Goal: Task Accomplishment & Management: Use online tool/utility

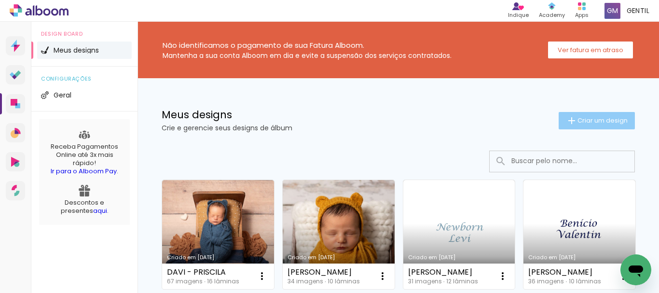
click at [583, 117] on span "Criar um design" at bounding box center [602, 120] width 50 height 6
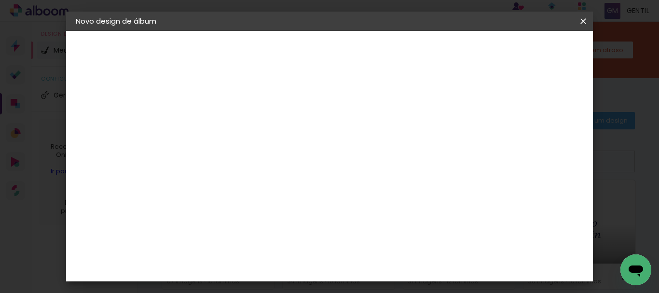
click at [233, 133] on input at bounding box center [233, 129] width 0 height 15
type input "[PERSON_NAME]"
click at [0, 0] on slot "Avançar" at bounding box center [0, 0] width 0 height 0
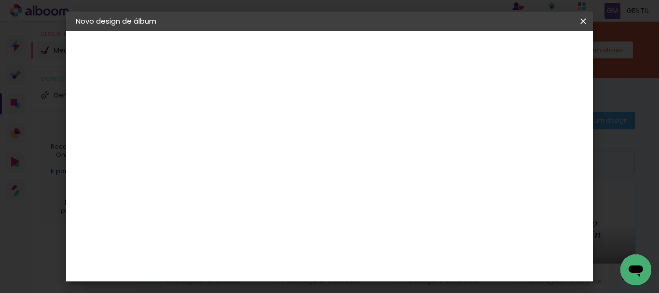
click at [0, 0] on slot "Avançar" at bounding box center [0, 0] width 0 height 0
click at [334, 284] on span "20 × 20 cm" at bounding box center [316, 297] width 36 height 26
click at [0, 0] on slot "Avançar" at bounding box center [0, 0] width 0 height 0
click at [378, 55] on span "Iniciar design" at bounding box center [367, 55] width 22 height 14
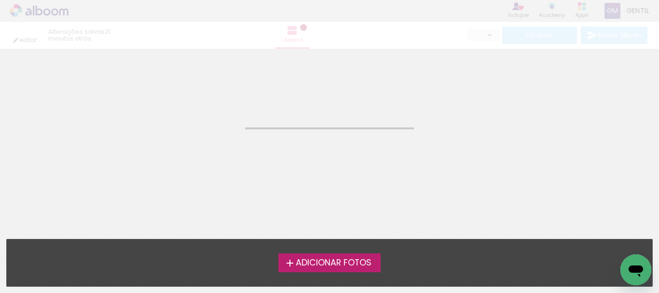
click at [335, 263] on span "Adicionar Fotos" at bounding box center [334, 262] width 76 height 9
click at [0, 0] on input "file" at bounding box center [0, 0] width 0 height 0
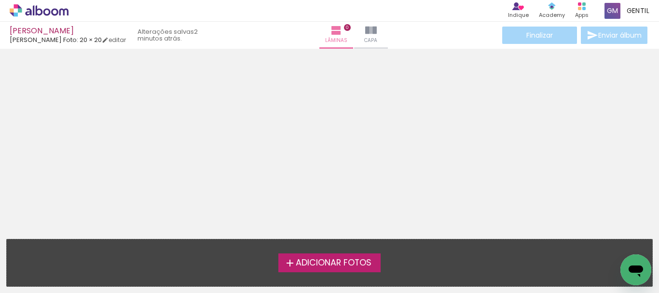
click at [348, 265] on span "Adicionar Fotos" at bounding box center [334, 262] width 76 height 9
click at [0, 0] on input "file" at bounding box center [0, 0] width 0 height 0
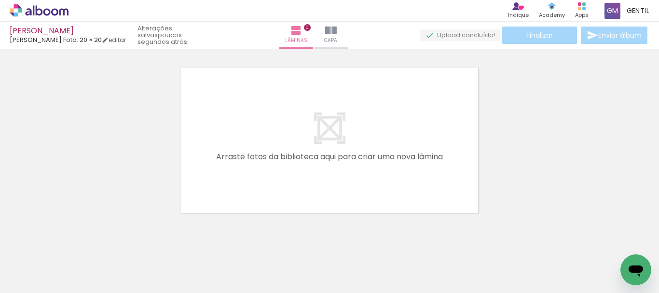
scroll to position [0, 1205]
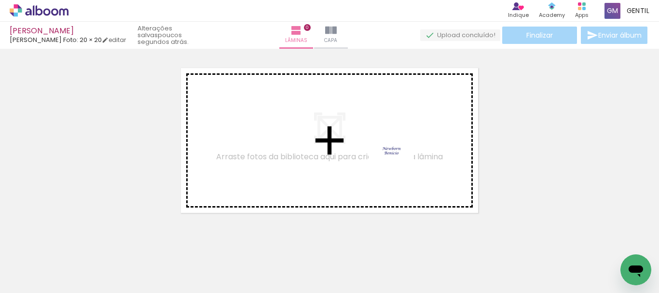
drag, startPoint x: 614, startPoint y: 269, endPoint x: 398, endPoint y: 159, distance: 242.2
click at [398, 159] on quentale-workspace at bounding box center [329, 146] width 659 height 293
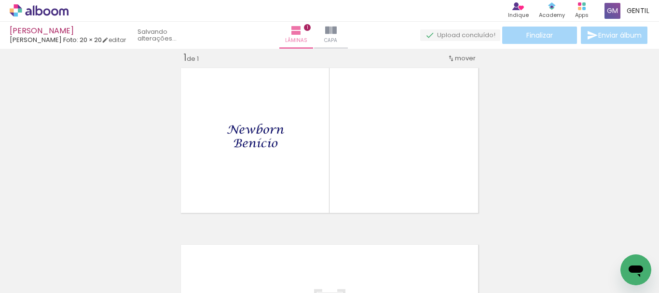
scroll to position [13, 0]
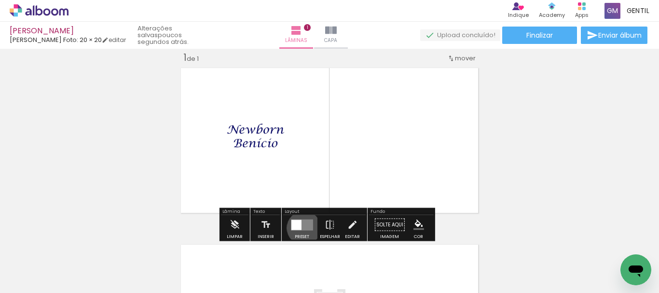
click at [301, 228] on quentale-layouter at bounding box center [302, 224] width 22 height 11
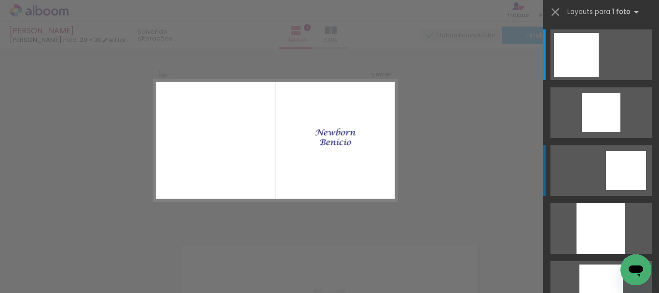
click at [619, 168] on div at bounding box center [626, 170] width 40 height 39
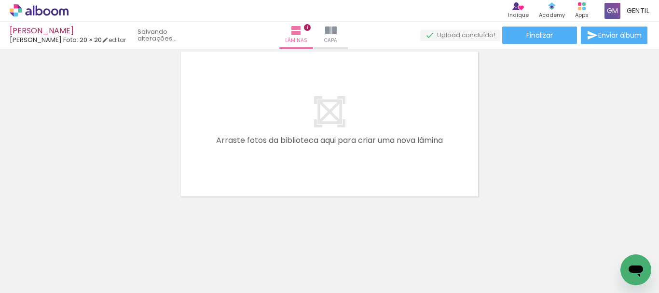
scroll to position [0, 0]
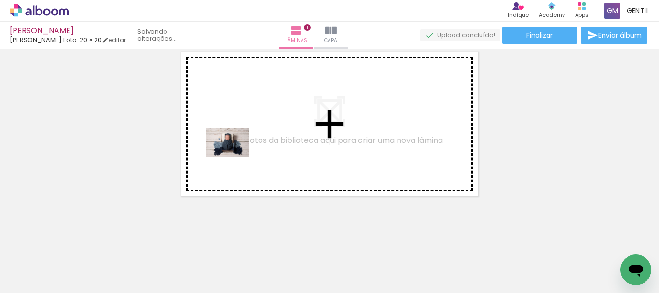
drag, startPoint x: 98, startPoint y: 272, endPoint x: 235, endPoint y: 157, distance: 178.9
click at [235, 157] on quentale-workspace at bounding box center [329, 146] width 659 height 293
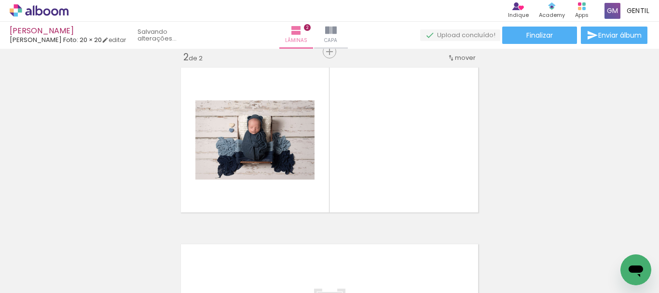
scroll to position [189, 0]
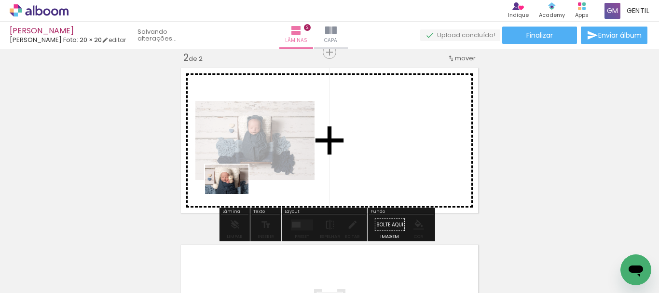
drag, startPoint x: 158, startPoint y: 262, endPoint x: 235, endPoint y: 191, distance: 104.8
click at [235, 191] on quentale-workspace at bounding box center [329, 146] width 659 height 293
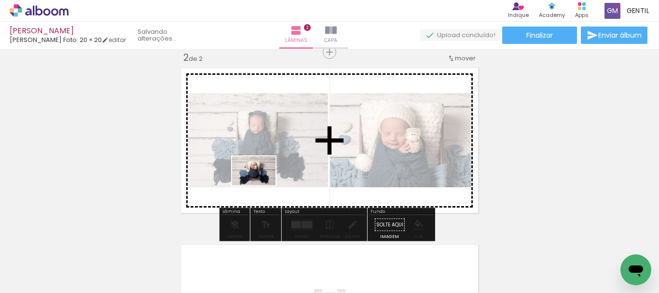
drag, startPoint x: 204, startPoint y: 259, endPoint x: 261, endPoint y: 185, distance: 93.2
click at [261, 185] on quentale-workspace at bounding box center [329, 146] width 659 height 293
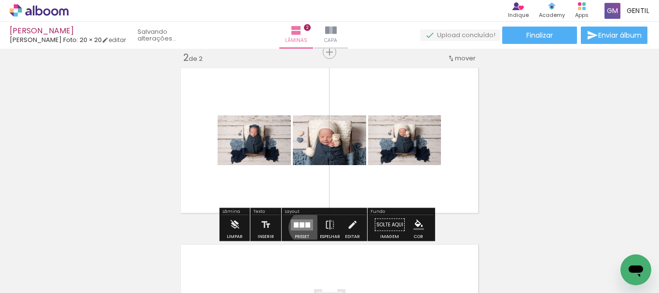
click at [303, 227] on quentale-layouter at bounding box center [302, 224] width 22 height 11
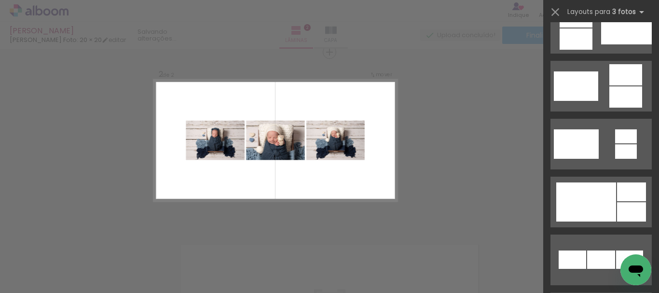
scroll to position [340, 0]
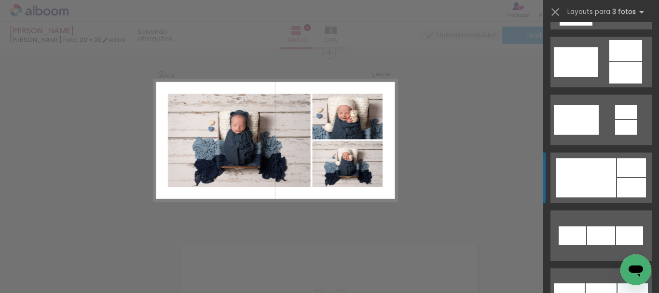
click at [591, 175] on div at bounding box center [586, 177] width 60 height 39
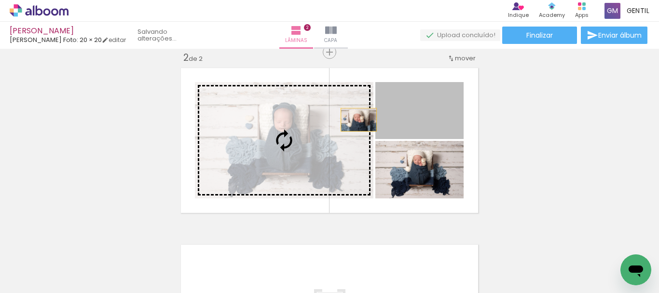
drag, startPoint x: 430, startPoint y: 123, endPoint x: 346, endPoint y: 120, distance: 83.5
click at [0, 0] on slot at bounding box center [0, 0] width 0 height 0
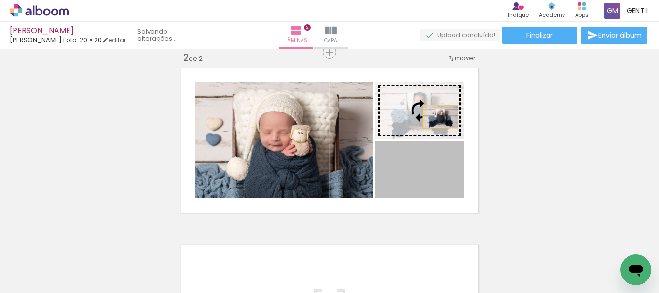
drag, startPoint x: 429, startPoint y: 184, endPoint x: 436, endPoint y: 116, distance: 67.9
click at [0, 0] on slot at bounding box center [0, 0] width 0 height 0
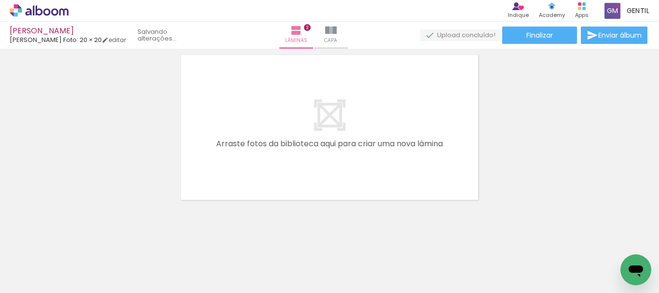
scroll to position [383, 0]
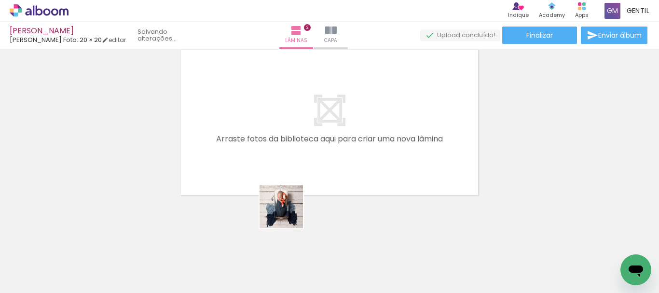
drag, startPoint x: 276, startPoint y: 262, endPoint x: 295, endPoint y: 193, distance: 71.5
click at [295, 193] on quentale-workspace at bounding box center [329, 146] width 659 height 293
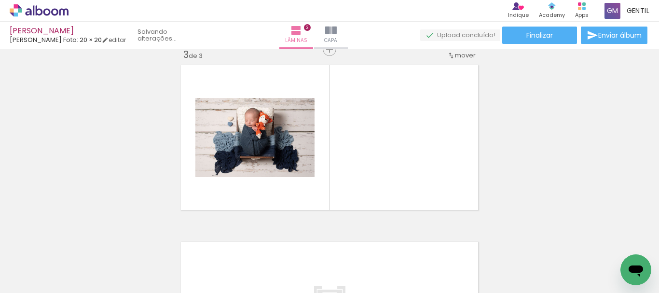
scroll to position [365, 0]
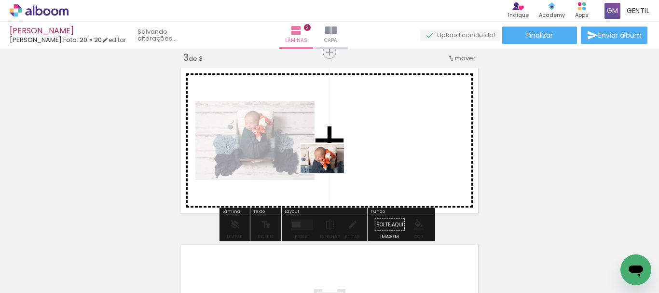
drag, startPoint x: 311, startPoint y: 250, endPoint x: 329, endPoint y: 173, distance: 79.3
click at [329, 173] on quentale-workspace at bounding box center [329, 146] width 659 height 293
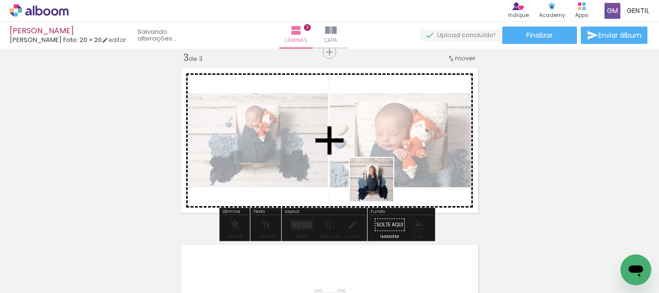
drag, startPoint x: 363, startPoint y: 258, endPoint x: 379, endPoint y: 175, distance: 84.9
click at [379, 175] on quentale-workspace at bounding box center [329, 146] width 659 height 293
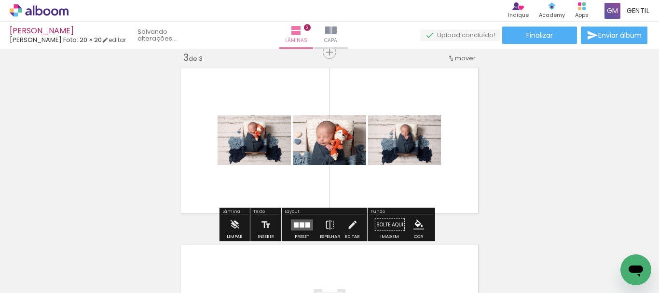
click at [307, 221] on quentale-layouter at bounding box center [302, 224] width 22 height 11
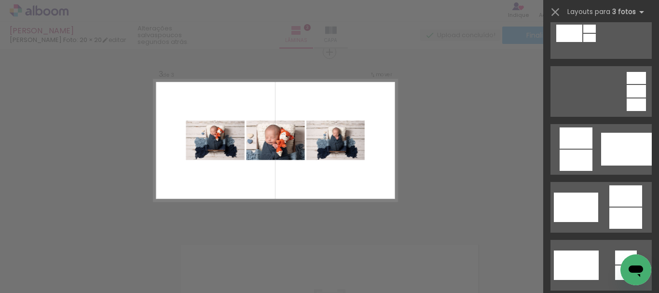
scroll to position [219, 0]
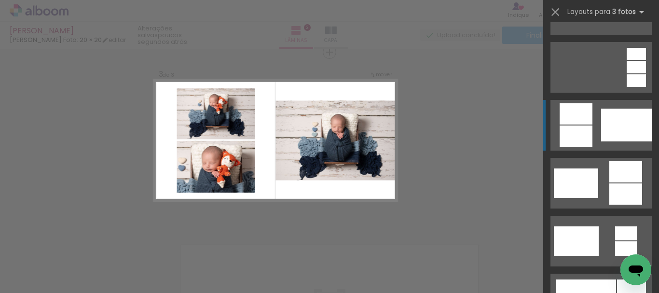
click at [617, 124] on div at bounding box center [626, 124] width 51 height 33
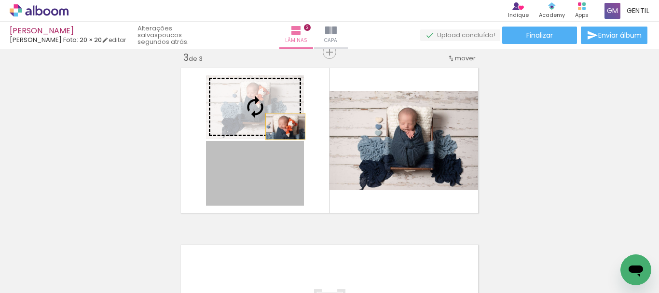
drag, startPoint x: 284, startPoint y: 190, endPoint x: 282, endPoint y: 126, distance: 64.2
click at [0, 0] on slot at bounding box center [0, 0] width 0 height 0
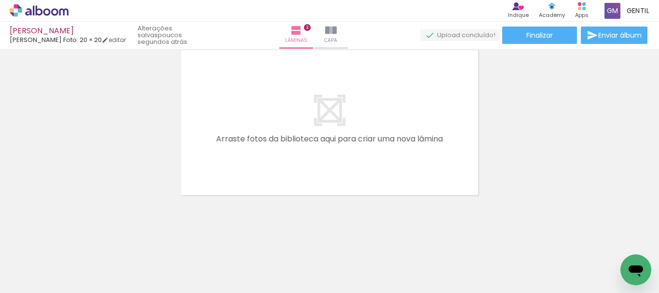
scroll to position [0, 242]
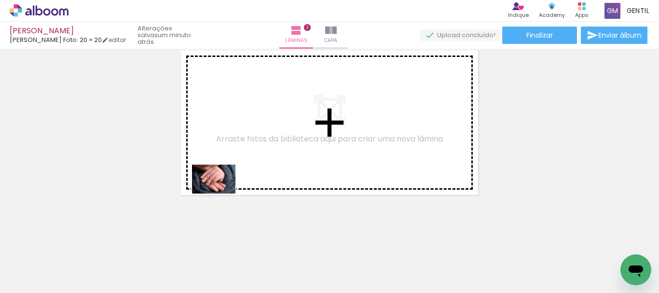
drag, startPoint x: 201, startPoint y: 265, endPoint x: 221, endPoint y: 193, distance: 74.6
click at [221, 193] on quentale-workspace at bounding box center [329, 146] width 659 height 293
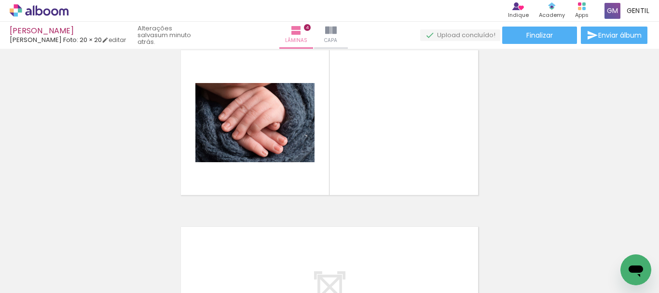
scroll to position [542, 0]
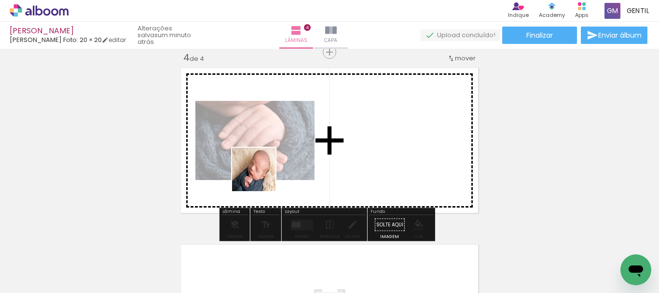
drag, startPoint x: 239, startPoint y: 252, endPoint x: 261, endPoint y: 172, distance: 83.2
click at [261, 172] on quentale-workspace at bounding box center [329, 146] width 659 height 293
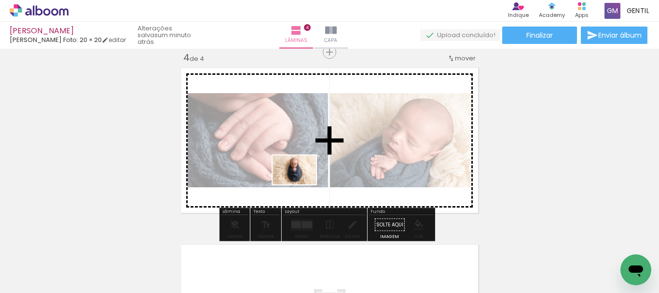
drag, startPoint x: 297, startPoint y: 236, endPoint x: 301, endPoint y: 184, distance: 51.8
click at [301, 184] on quentale-workspace at bounding box center [329, 146] width 659 height 293
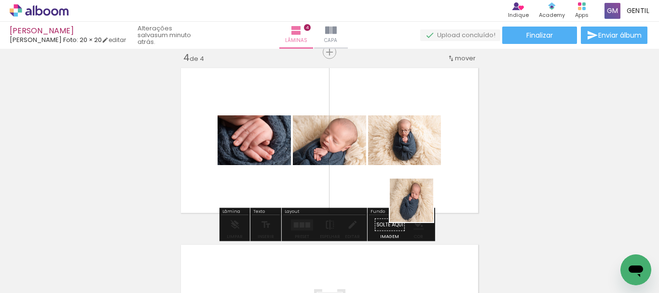
drag, startPoint x: 402, startPoint y: 270, endPoint x: 421, endPoint y: 186, distance: 87.0
click at [421, 186] on quentale-workspace at bounding box center [329, 146] width 659 height 293
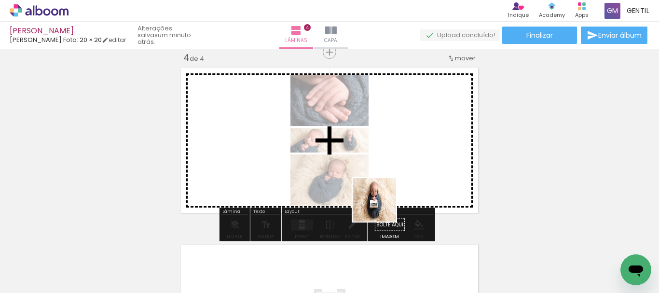
drag, startPoint x: 342, startPoint y: 270, endPoint x: 323, endPoint y: 292, distance: 29.4
click at [385, 196] on quentale-workspace at bounding box center [329, 146] width 659 height 293
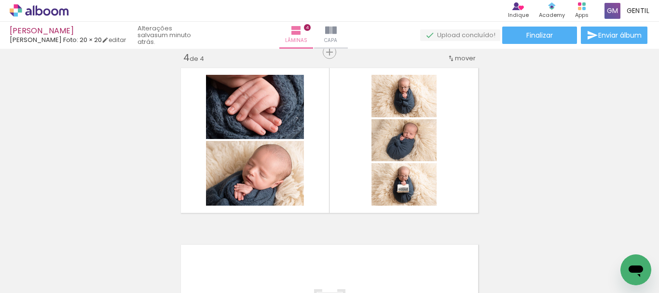
scroll to position [0, 852]
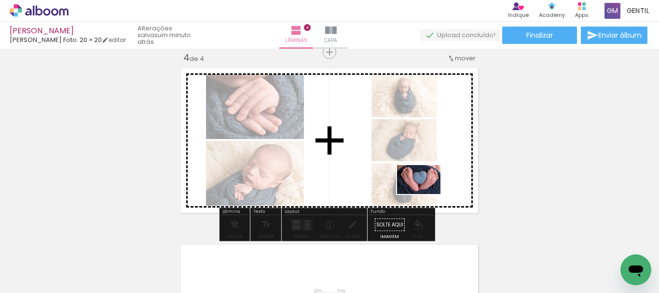
drag, startPoint x: 480, startPoint y: 263, endPoint x: 434, endPoint y: 230, distance: 56.6
click at [425, 194] on quentale-workspace at bounding box center [329, 146] width 659 height 293
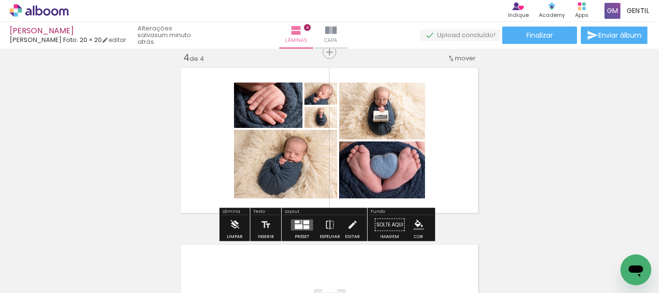
click at [295, 225] on div at bounding box center [299, 226] width 8 height 5
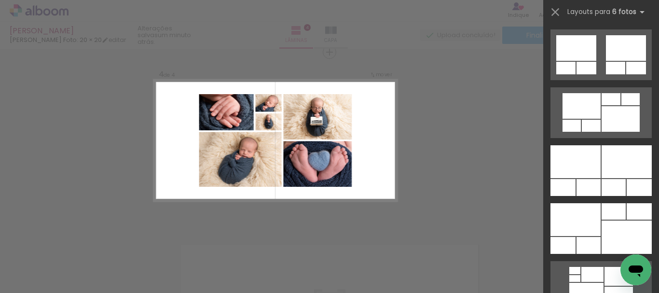
scroll to position [598, 0]
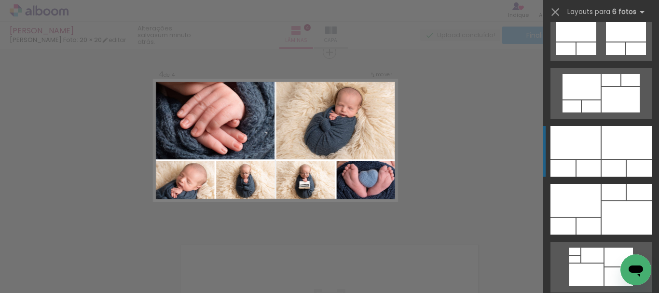
click at [605, 138] on div at bounding box center [626, 142] width 50 height 33
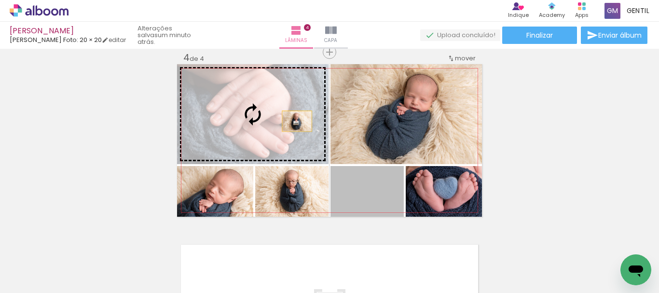
drag, startPoint x: 387, startPoint y: 187, endPoint x: 293, endPoint y: 121, distance: 114.5
click at [0, 0] on slot at bounding box center [0, 0] width 0 height 0
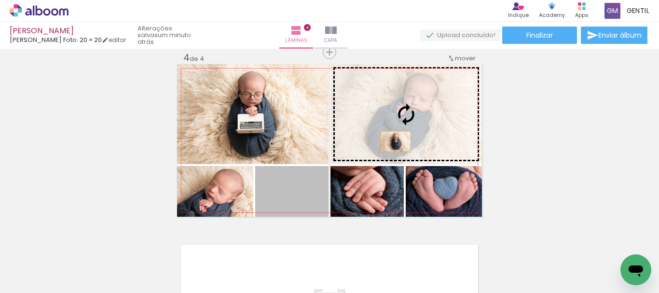
drag, startPoint x: 297, startPoint y: 200, endPoint x: 392, endPoint y: 141, distance: 111.7
click at [0, 0] on slot at bounding box center [0, 0] width 0 height 0
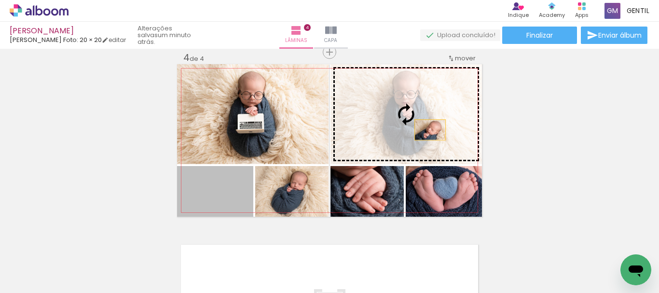
drag, startPoint x: 231, startPoint y: 199, endPoint x: 426, endPoint y: 130, distance: 206.8
click at [0, 0] on slot at bounding box center [0, 0] width 0 height 0
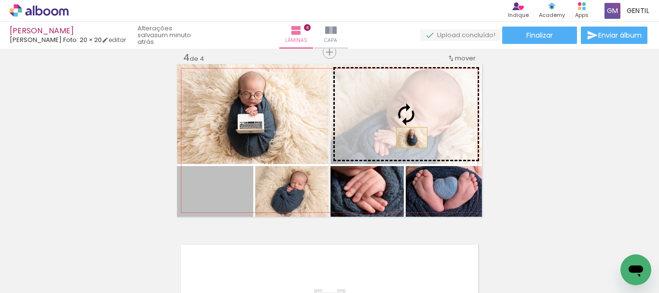
drag, startPoint x: 234, startPoint y: 202, endPoint x: 408, endPoint y: 137, distance: 185.7
click at [0, 0] on slot at bounding box center [0, 0] width 0 height 0
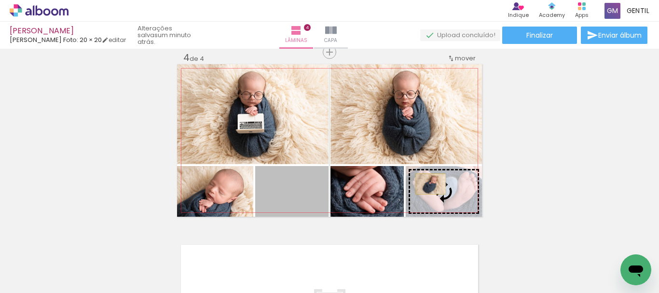
drag, startPoint x: 314, startPoint y: 191, endPoint x: 427, endPoint y: 184, distance: 113.1
click at [0, 0] on slot at bounding box center [0, 0] width 0 height 0
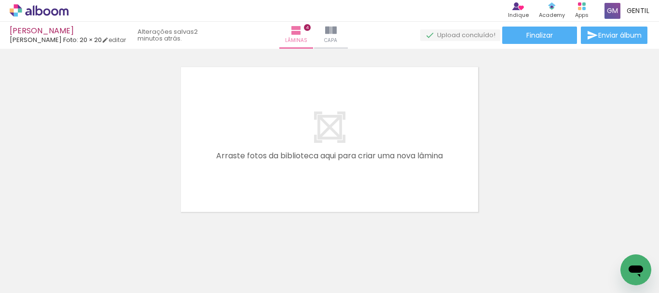
scroll to position [0, 495]
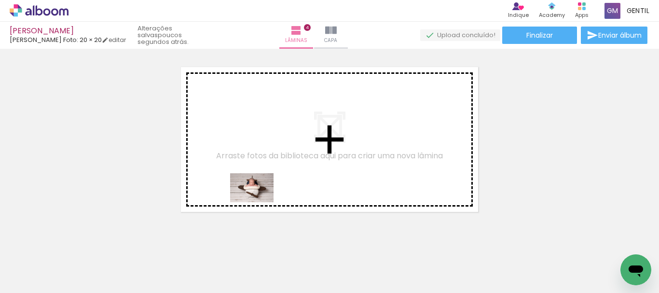
drag, startPoint x: 259, startPoint y: 267, endPoint x: 258, endPoint y: 202, distance: 65.1
click at [258, 202] on quentale-workspace at bounding box center [329, 146] width 659 height 293
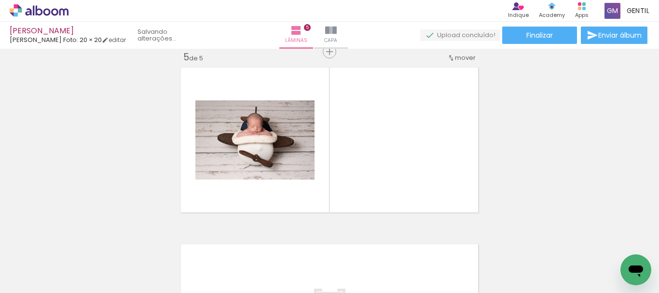
scroll to position [718, 0]
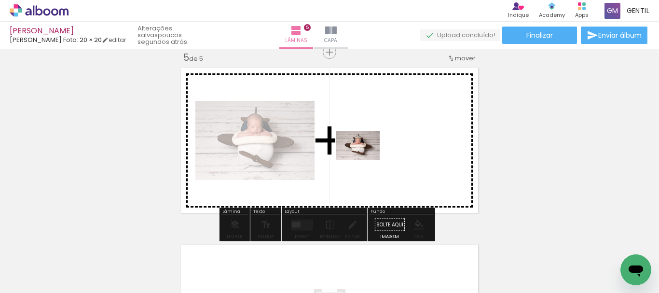
drag, startPoint x: 306, startPoint y: 264, endPoint x: 365, endPoint y: 160, distance: 120.3
click at [365, 160] on quentale-workspace at bounding box center [329, 146] width 659 height 293
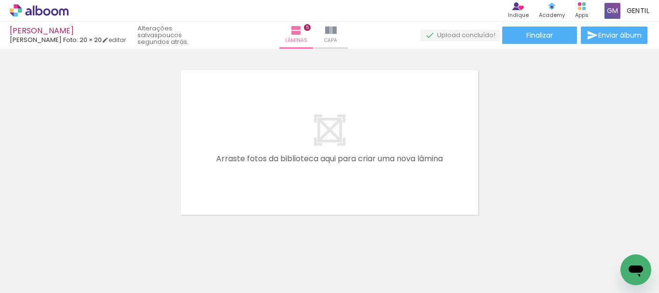
scroll to position [903, 0]
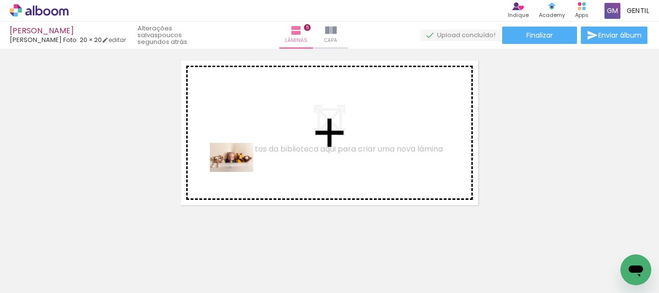
drag, startPoint x: 205, startPoint y: 268, endPoint x: 413, endPoint y: 252, distance: 208.9
click at [239, 172] on quentale-workspace at bounding box center [329, 146] width 659 height 293
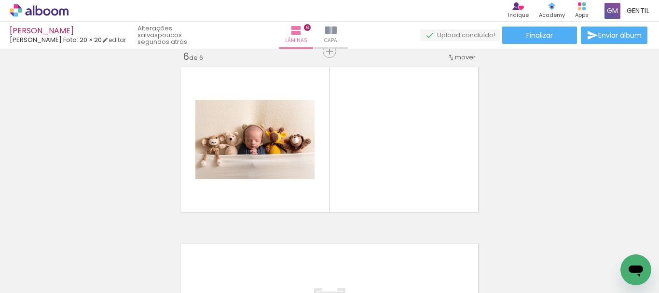
scroll to position [895, 0]
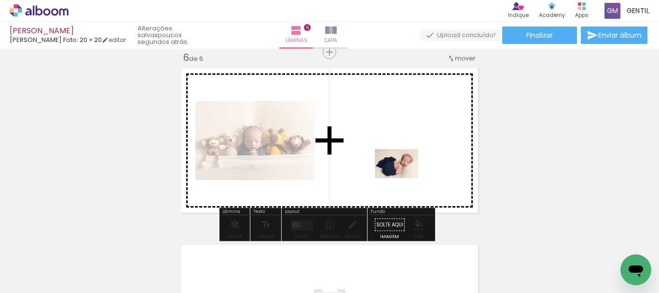
drag, startPoint x: 464, startPoint y: 264, endPoint x: 404, endPoint y: 178, distance: 105.2
click at [404, 178] on quentale-workspace at bounding box center [329, 146] width 659 height 293
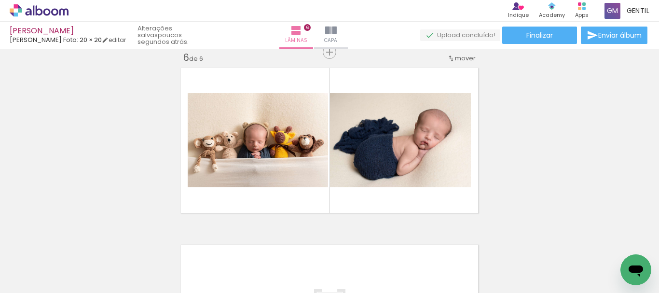
scroll to position [0, 488]
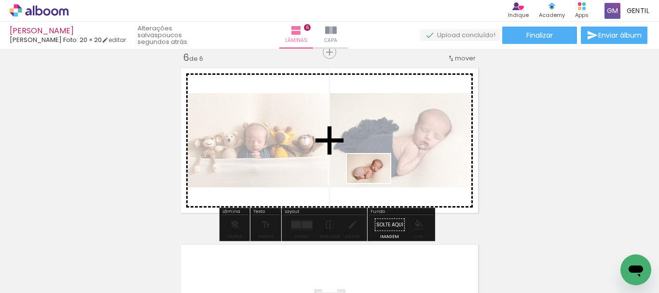
drag, startPoint x: 368, startPoint y: 251, endPoint x: 376, endPoint y: 183, distance: 68.9
click at [376, 183] on quentale-workspace at bounding box center [329, 146] width 659 height 293
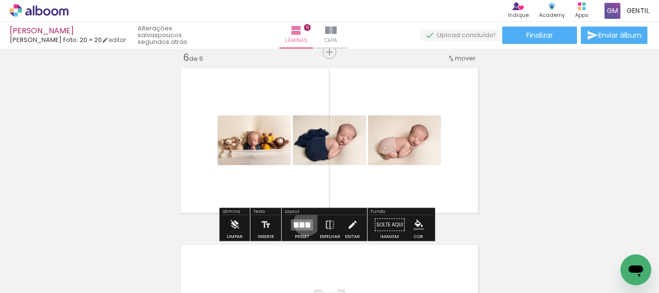
click at [305, 222] on div at bounding box center [307, 224] width 5 height 5
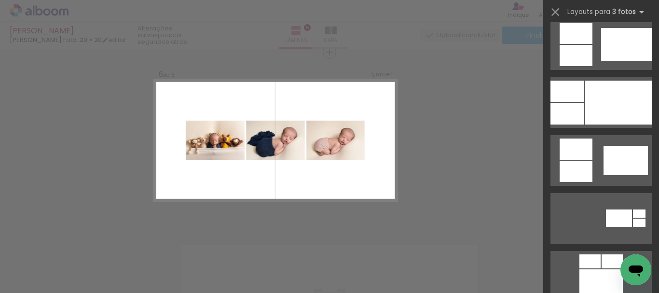
scroll to position [729, 0]
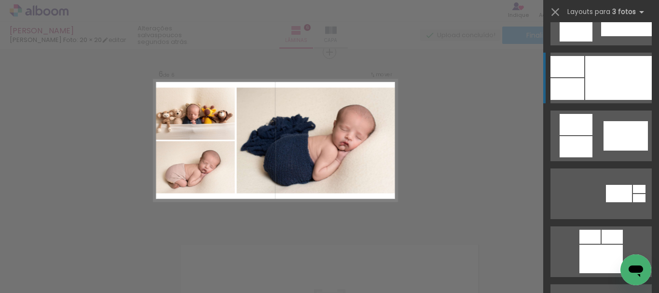
click at [570, 80] on div at bounding box center [567, 89] width 34 height 22
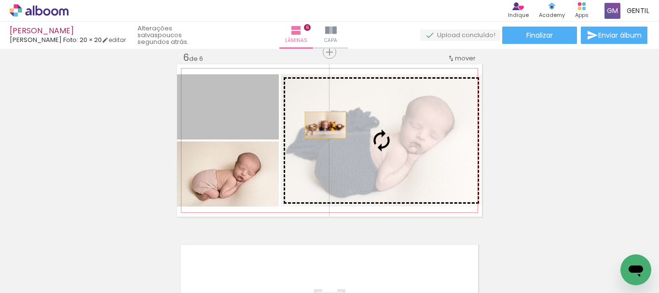
drag, startPoint x: 244, startPoint y: 123, endPoint x: 332, endPoint y: 125, distance: 87.8
click at [0, 0] on slot at bounding box center [0, 0] width 0 height 0
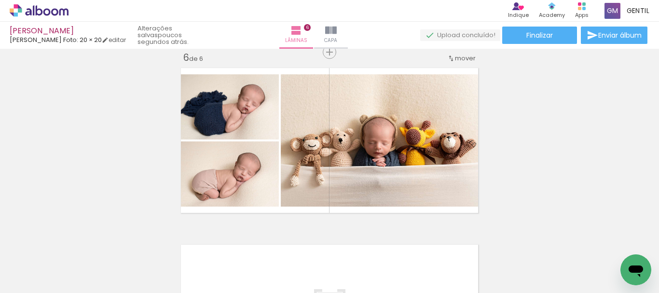
drag, startPoint x: 563, startPoint y: 150, endPoint x: 556, endPoint y: 108, distance: 42.1
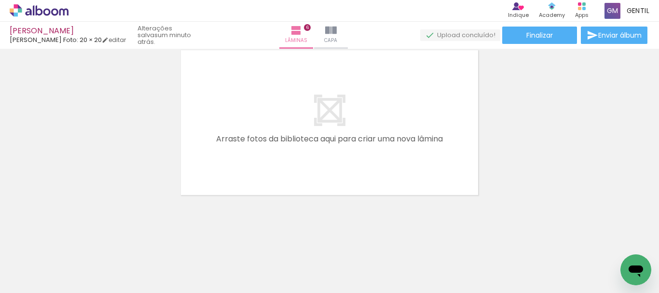
scroll to position [0, 631]
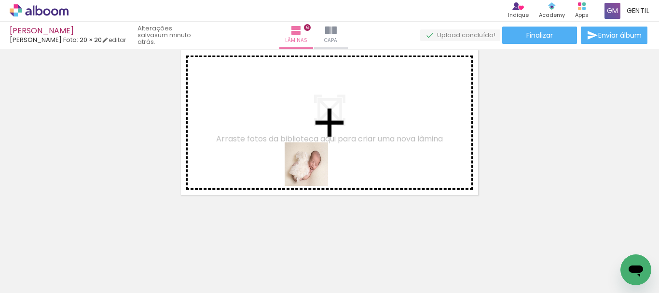
drag, startPoint x: 293, startPoint y: 263, endPoint x: 314, endPoint y: 165, distance: 100.7
click at [314, 165] on quentale-workspace at bounding box center [329, 146] width 659 height 293
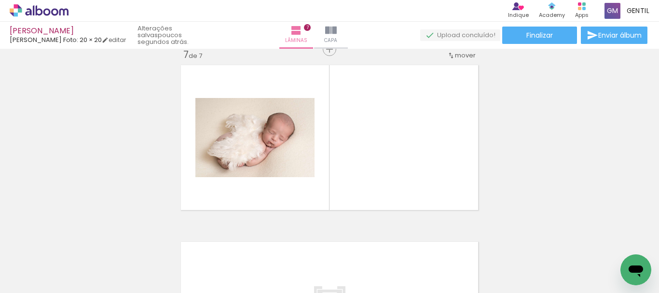
scroll to position [1071, 0]
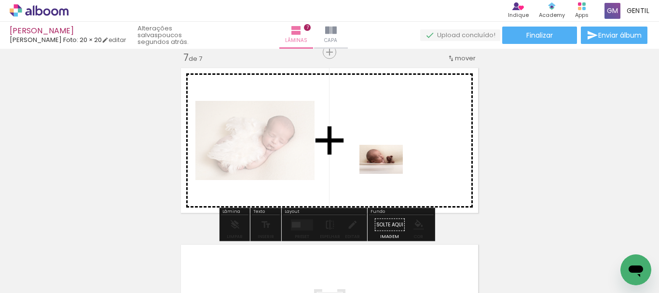
drag, startPoint x: 396, startPoint y: 262, endPoint x: 388, endPoint y: 174, distance: 88.6
click at [388, 174] on quentale-workspace at bounding box center [329, 146] width 659 height 293
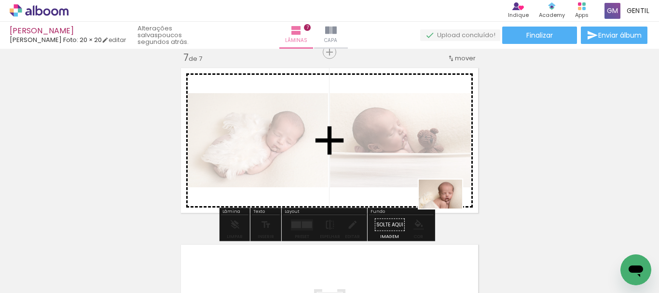
drag, startPoint x: 448, startPoint y: 276, endPoint x: 447, endPoint y: 208, distance: 68.5
click at [447, 208] on quentale-workspace at bounding box center [329, 146] width 659 height 293
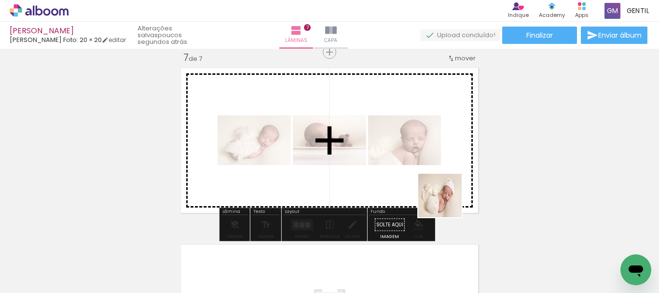
drag, startPoint x: 500, startPoint y: 274, endPoint x: 446, endPoint y: 201, distance: 91.1
click at [446, 201] on quentale-workspace at bounding box center [329, 146] width 659 height 293
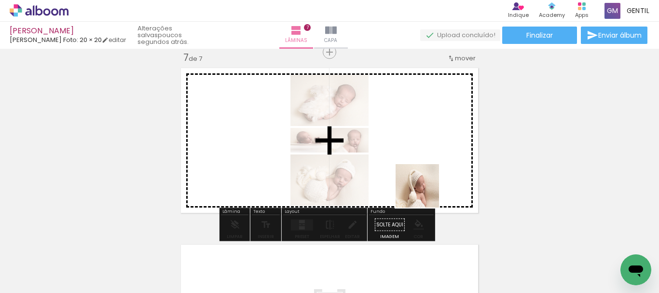
drag, startPoint x: 540, startPoint y: 263, endPoint x: 398, endPoint y: 170, distance: 169.4
click at [398, 170] on quentale-workspace at bounding box center [329, 146] width 659 height 293
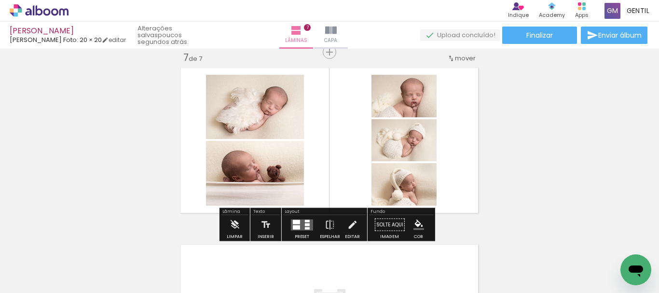
drag, startPoint x: 298, startPoint y: 226, endPoint x: 314, endPoint y: 226, distance: 15.4
click at [298, 226] on quentale-layouter at bounding box center [302, 224] width 22 height 11
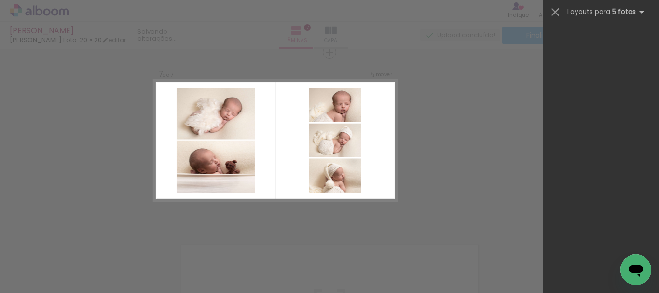
scroll to position [0, 0]
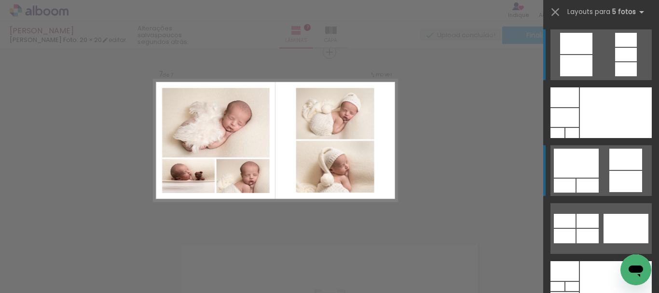
click at [605, 171] on quentale-layouter at bounding box center [600, 170] width 101 height 51
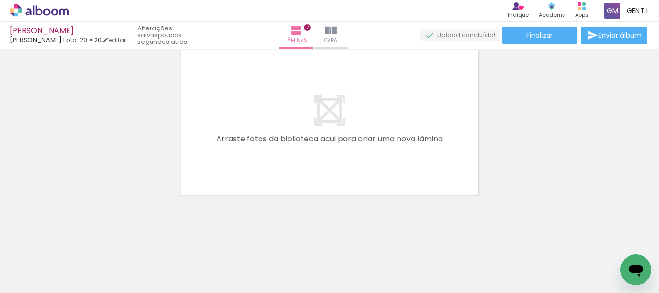
scroll to position [0, 985]
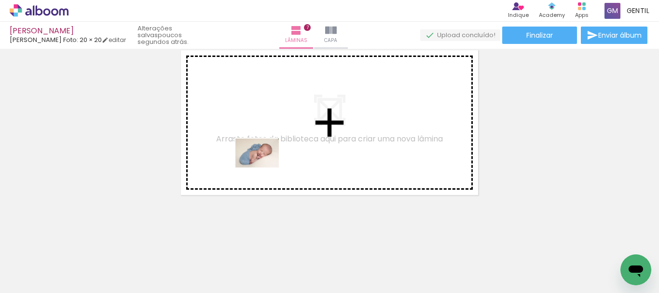
drag, startPoint x: 250, startPoint y: 268, endPoint x: 264, endPoint y: 167, distance: 101.7
click at [264, 167] on quentale-workspace at bounding box center [329, 146] width 659 height 293
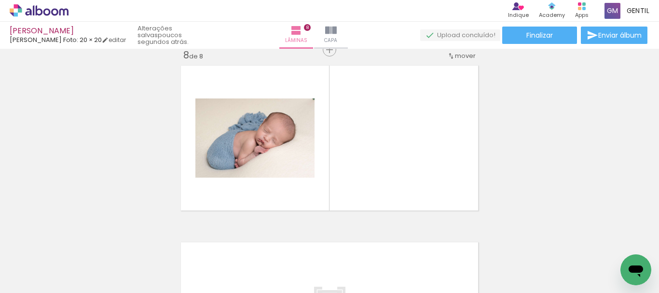
scroll to position [1248, 0]
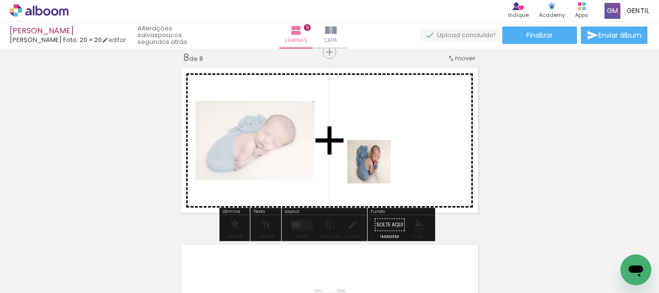
drag, startPoint x: 308, startPoint y: 259, endPoint x: 376, endPoint y: 169, distance: 112.9
click at [376, 169] on quentale-workspace at bounding box center [329, 146] width 659 height 293
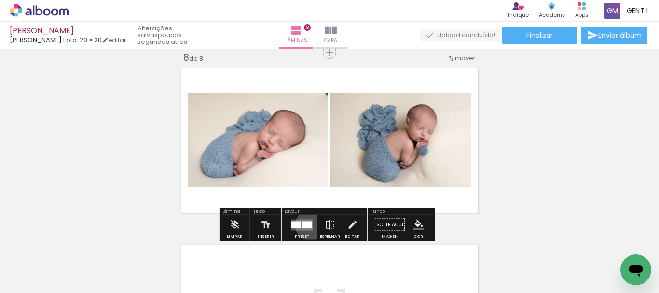
click at [308, 225] on div at bounding box center [307, 224] width 10 height 7
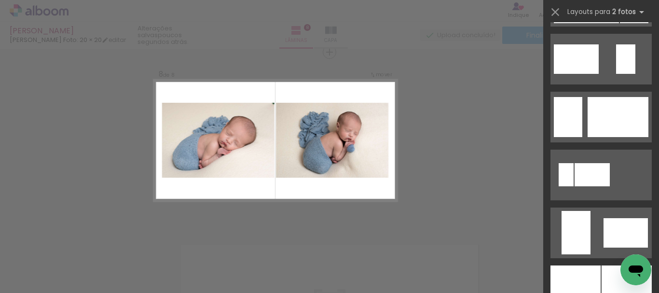
scroll to position [2168, 0]
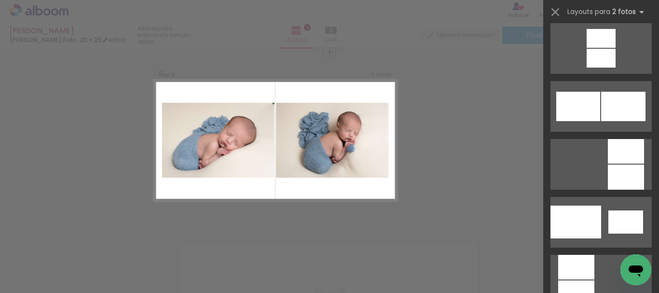
scroll to position [911, 0]
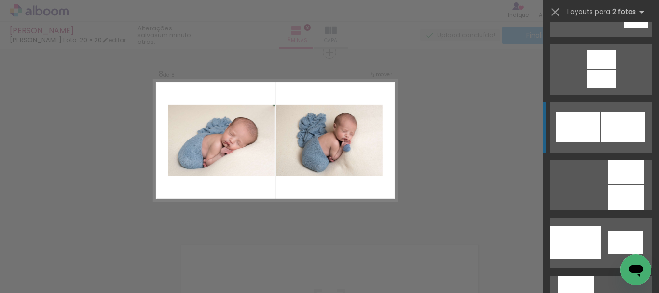
click at [622, 131] on div at bounding box center [623, 126] width 44 height 29
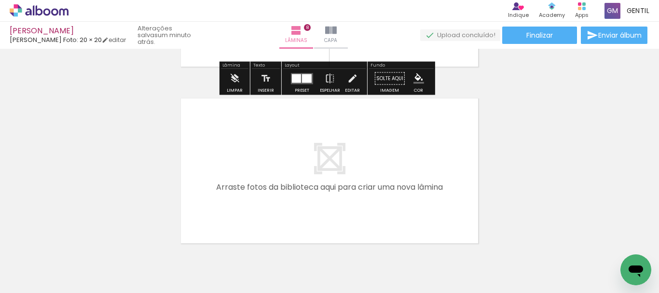
scroll to position [1442, 0]
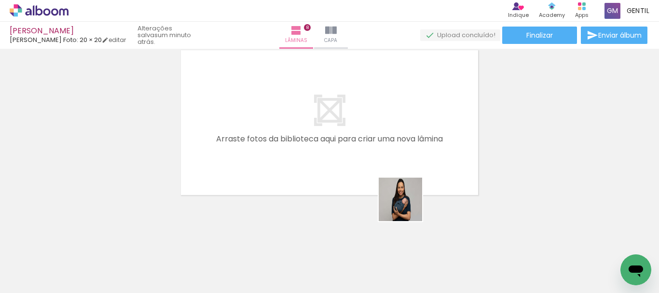
drag, startPoint x: 423, startPoint y: 262, endPoint x: 407, endPoint y: 206, distance: 57.8
click at [407, 206] on quentale-workspace at bounding box center [329, 146] width 659 height 293
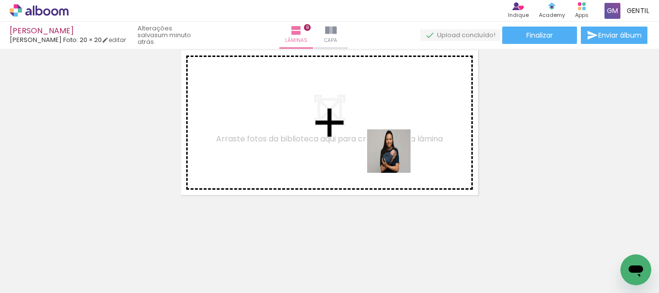
drag, startPoint x: 413, startPoint y: 261, endPoint x: 394, endPoint y: 154, distance: 108.8
click at [394, 154] on quentale-workspace at bounding box center [329, 146] width 659 height 293
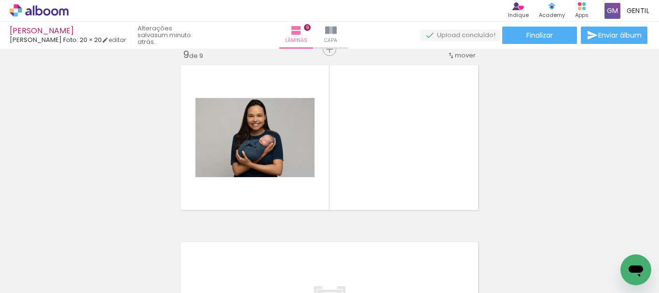
scroll to position [1424, 0]
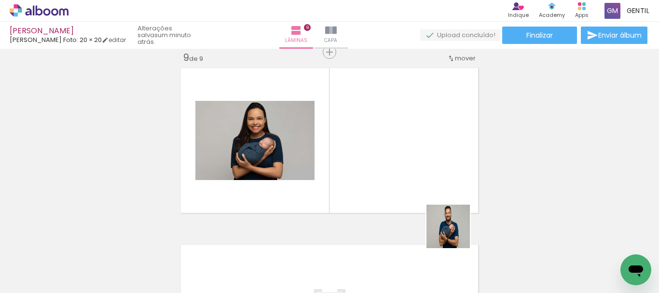
drag, startPoint x: 474, startPoint y: 264, endPoint x: 409, endPoint y: 290, distance: 70.1
click at [410, 162] on quentale-workspace at bounding box center [329, 146] width 659 height 293
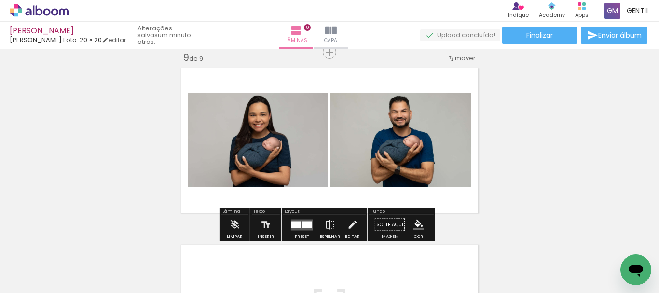
scroll to position [0, 1205]
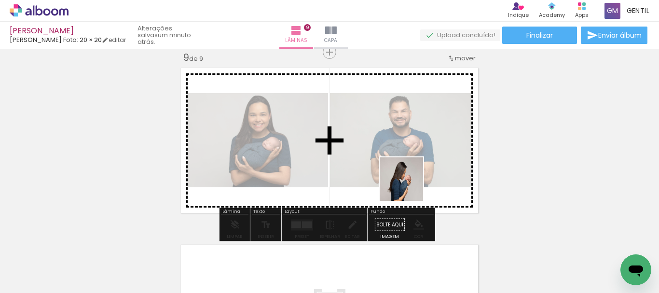
drag, startPoint x: 410, startPoint y: 243, endPoint x: 451, endPoint y: 255, distance: 42.5
click at [407, 187] on quentale-workspace at bounding box center [329, 146] width 659 height 293
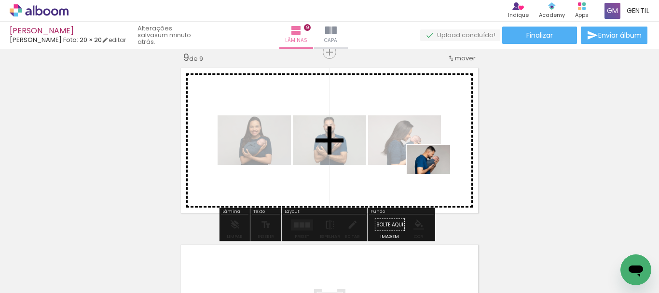
drag, startPoint x: 456, startPoint y: 261, endPoint x: 369, endPoint y: 261, distance: 86.3
click at [435, 174] on quentale-workspace at bounding box center [329, 146] width 659 height 293
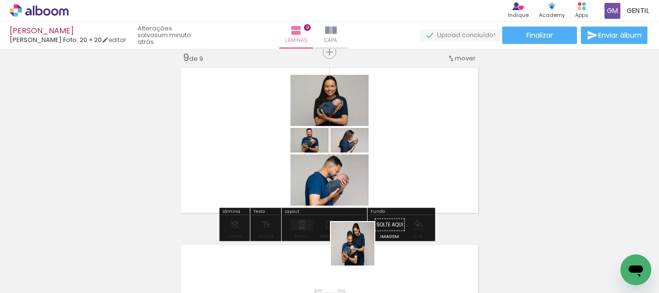
drag, startPoint x: 356, startPoint y: 268, endPoint x: 313, endPoint y: 263, distance: 43.7
click at [372, 184] on quentale-workspace at bounding box center [329, 146] width 659 height 293
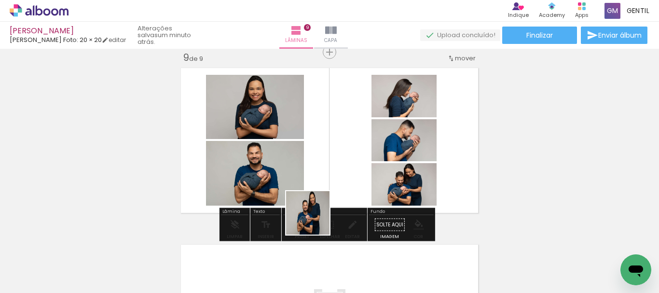
drag, startPoint x: 310, startPoint y: 265, endPoint x: 357, endPoint y: 210, distance: 72.8
click at [322, 184] on quentale-workspace at bounding box center [329, 146] width 659 height 293
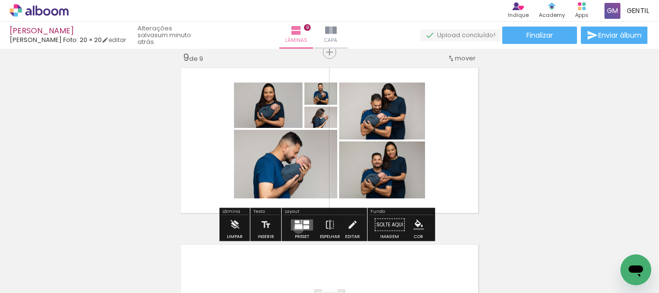
click at [296, 228] on div at bounding box center [299, 226] width 8 height 5
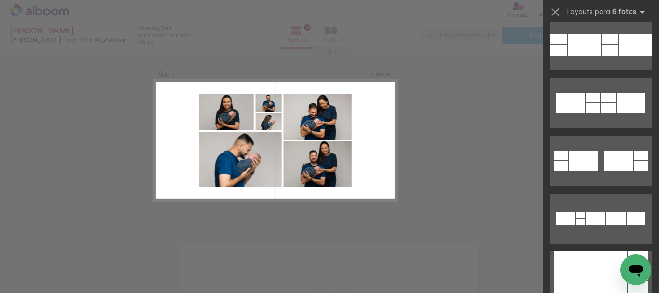
scroll to position [598, 0]
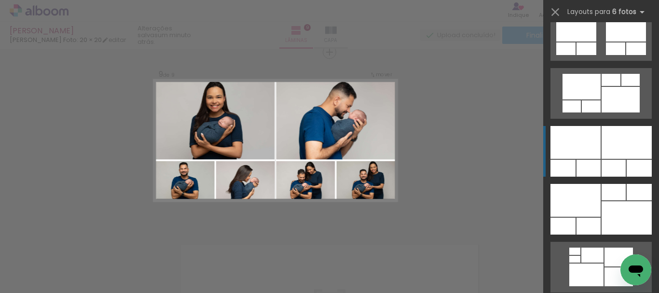
click at [608, 146] on div at bounding box center [626, 142] width 50 height 33
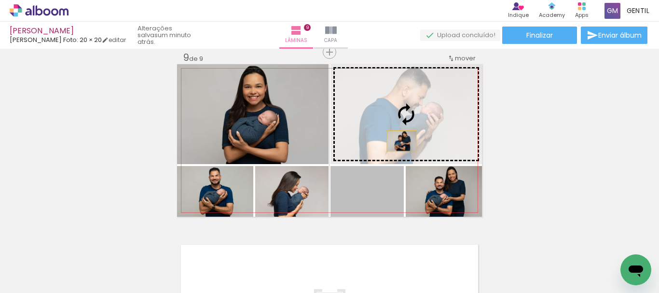
drag, startPoint x: 381, startPoint y: 189, endPoint x: 398, endPoint y: 141, distance: 50.9
click at [0, 0] on slot at bounding box center [0, 0] width 0 height 0
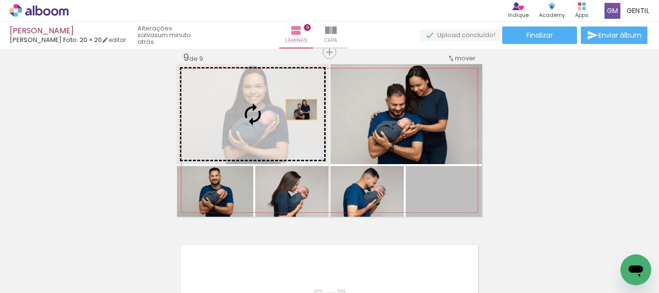
drag, startPoint x: 462, startPoint y: 200, endPoint x: 297, endPoint y: 109, distance: 187.7
click at [0, 0] on slot at bounding box center [0, 0] width 0 height 0
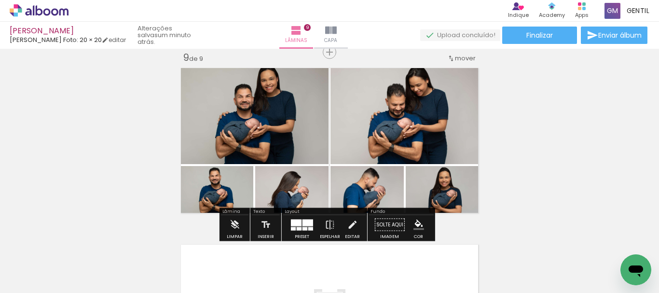
click at [303, 224] on div at bounding box center [307, 222] width 11 height 7
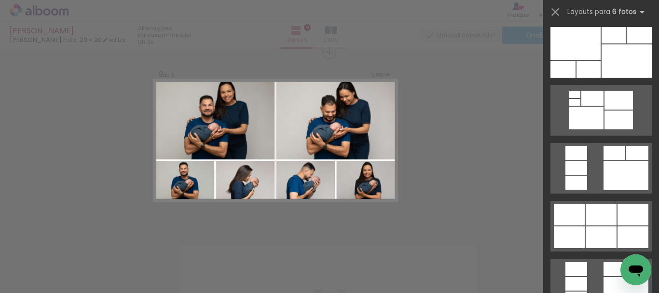
scroll to position [874, 0]
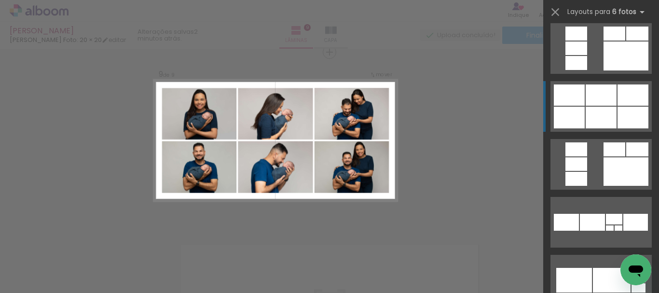
click at [597, 100] on div at bounding box center [600, 94] width 31 height 21
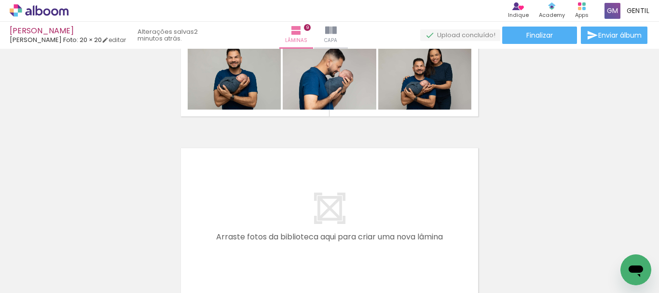
scroll to position [1617, 0]
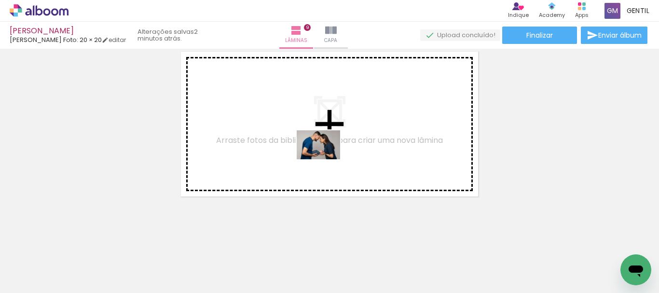
drag, startPoint x: 559, startPoint y: 260, endPoint x: 325, endPoint y: 159, distance: 254.2
click at [325, 159] on quentale-workspace at bounding box center [329, 146] width 659 height 293
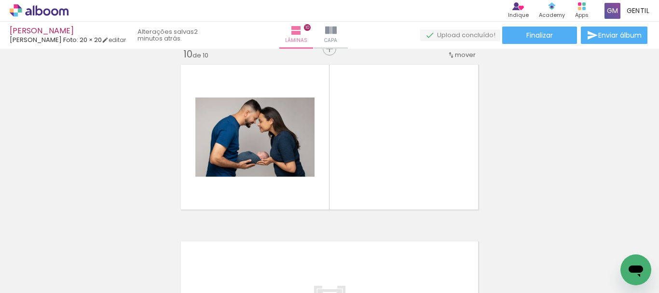
scroll to position [1601, 0]
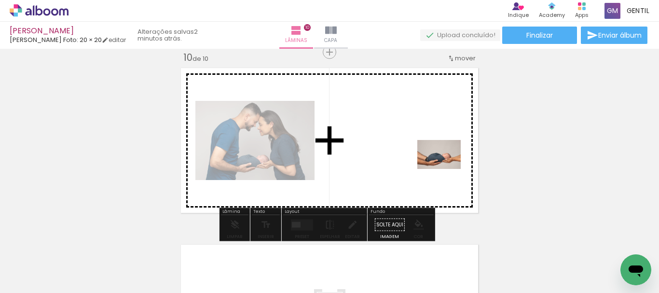
drag, startPoint x: 524, startPoint y: 255, endPoint x: 446, endPoint y: 169, distance: 115.7
click at [446, 169] on quentale-workspace at bounding box center [329, 146] width 659 height 293
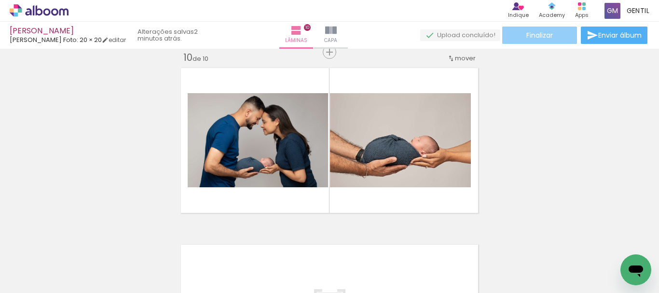
click at [521, 36] on paper-button "Finalizar" at bounding box center [539, 35] width 75 height 17
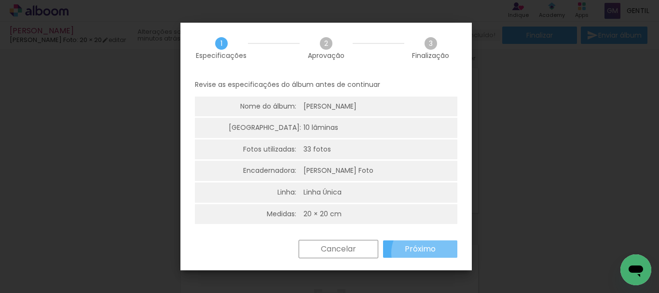
click at [0, 0] on slot "Próximo" at bounding box center [0, 0] width 0 height 0
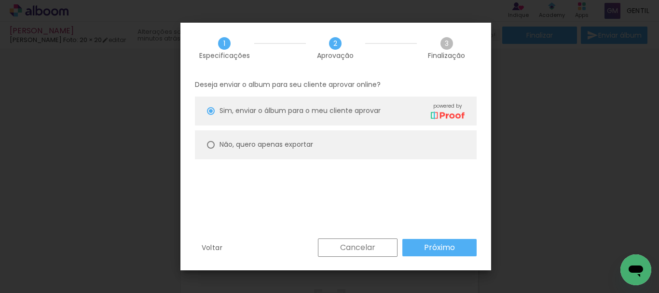
click at [211, 147] on div at bounding box center [211, 145] width 8 height 8
type paper-radio-button "on"
click at [420, 245] on paper-button "Próximo" at bounding box center [439, 247] width 74 height 17
type input "Alta, 300 DPI"
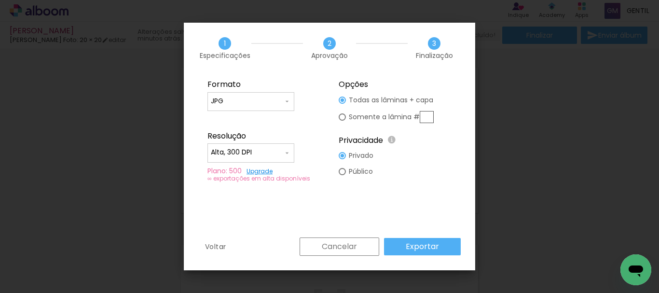
click at [343, 170] on div at bounding box center [341, 171] width 7 height 7
type paper-radio-button "on"
click at [0, 0] on slot "Exportar" at bounding box center [0, 0] width 0 height 0
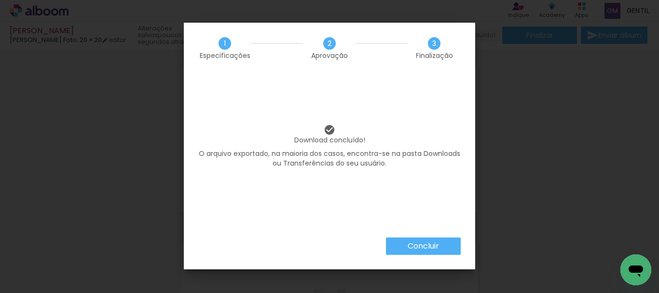
click at [0, 0] on slot "Concluir" at bounding box center [0, 0] width 0 height 0
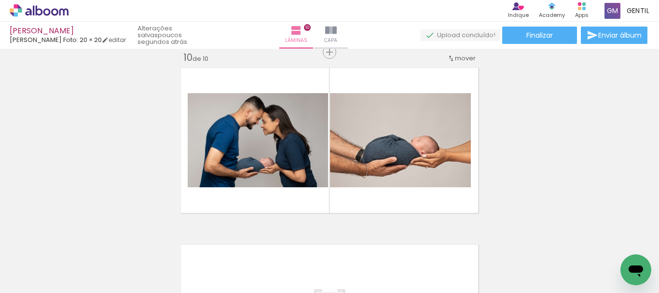
scroll to position [0, 1205]
